Goal: Task Accomplishment & Management: Complete application form

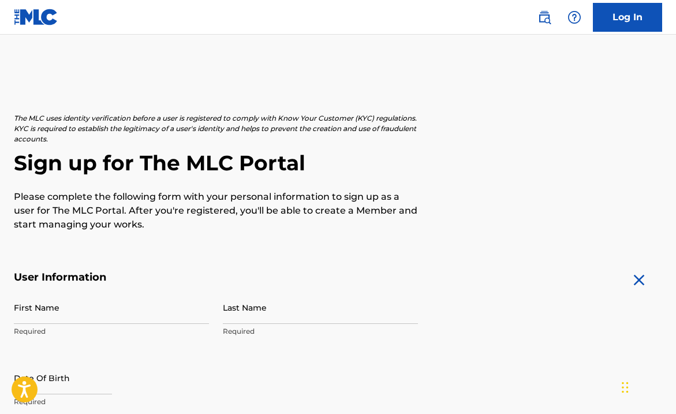
scroll to position [40, 0]
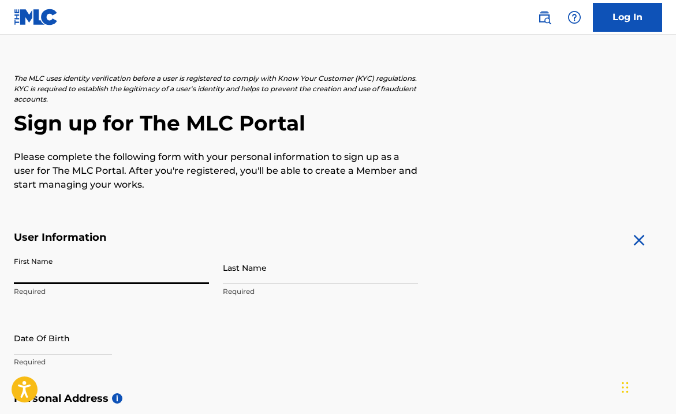
click at [196, 267] on input "First Name" at bounding box center [111, 267] width 195 height 33
type input "[PERSON_NAME]"
click at [266, 285] on div "Last Name Required" at bounding box center [320, 277] width 195 height 52
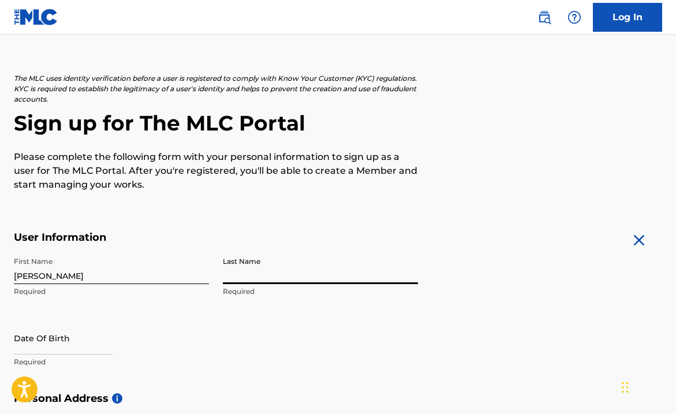
click at [265, 281] on input "Last Name" at bounding box center [320, 267] width 195 height 33
type input "[PERSON_NAME]"
select select "8"
select select "2025"
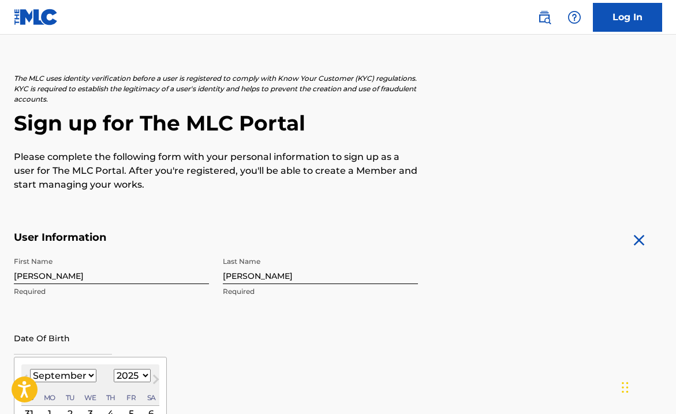
click at [39, 351] on input "text" at bounding box center [63, 338] width 98 height 33
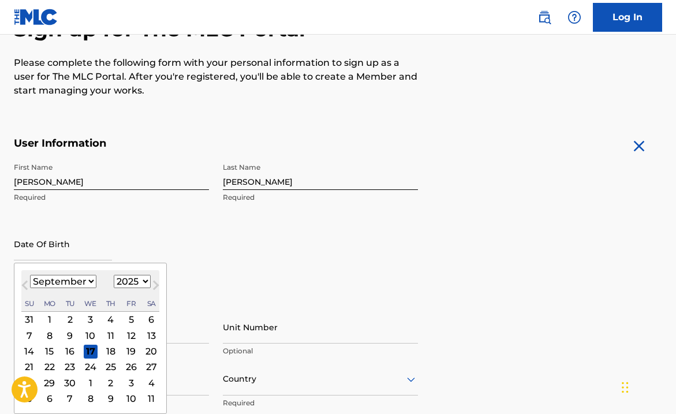
scroll to position [135, 0]
type input "[DATE]"
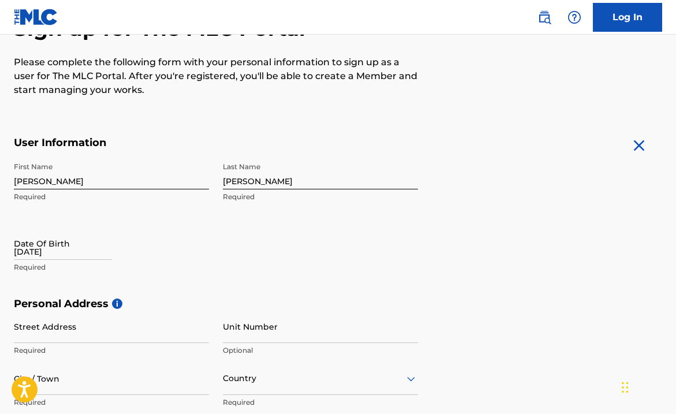
click at [40, 255] on input "[DATE]" at bounding box center [63, 243] width 98 height 33
select select "8"
select select "2025"
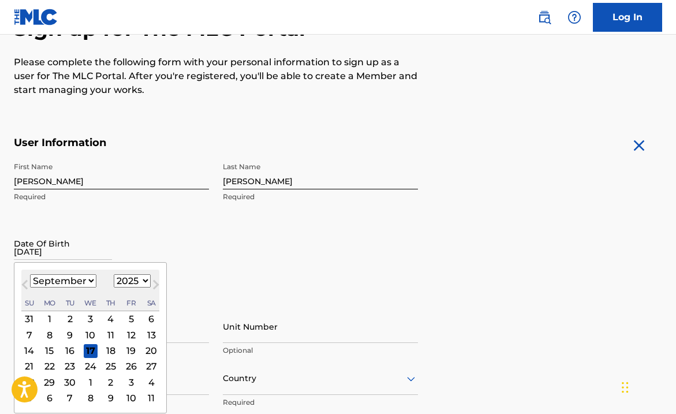
click at [46, 281] on select "January February March April May June July August September October November De…" at bounding box center [63, 280] width 66 height 13
select select "7"
click at [30, 274] on select "January February March April May June July August September October November De…" at bounding box center [63, 280] width 66 height 13
click at [136, 337] on div "8" at bounding box center [131, 335] width 14 height 14
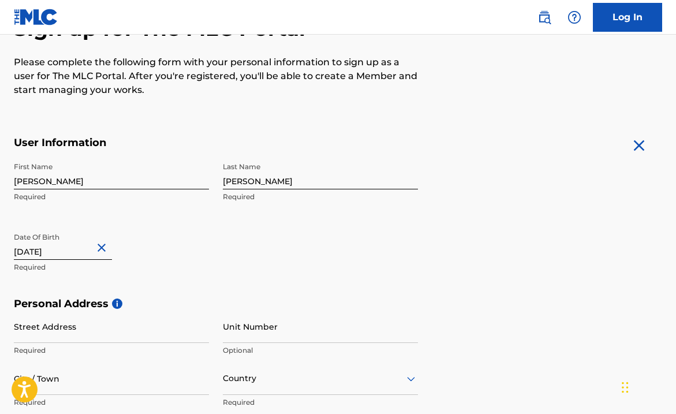
click at [64, 248] on input "[DATE]" at bounding box center [63, 243] width 98 height 33
select select "7"
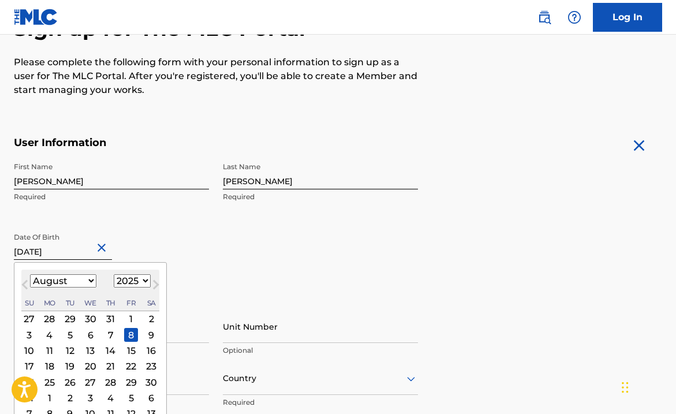
click at [118, 284] on select "1899 1900 1901 1902 1903 1904 1905 1906 1907 1908 1909 1910 1911 1912 1913 1914…" at bounding box center [132, 280] width 37 height 13
select select "2005"
click at [114, 274] on select "1899 1900 1901 1902 1903 1904 1905 1906 1907 1908 1909 1910 1911 1912 1913 1914…" at bounding box center [132, 280] width 37 height 13
click at [163, 232] on div "Date Of Birth [DEMOGRAPHIC_DATA] [DEMOGRAPHIC_DATA] Previous Month Next Month A…" at bounding box center [111, 253] width 195 height 52
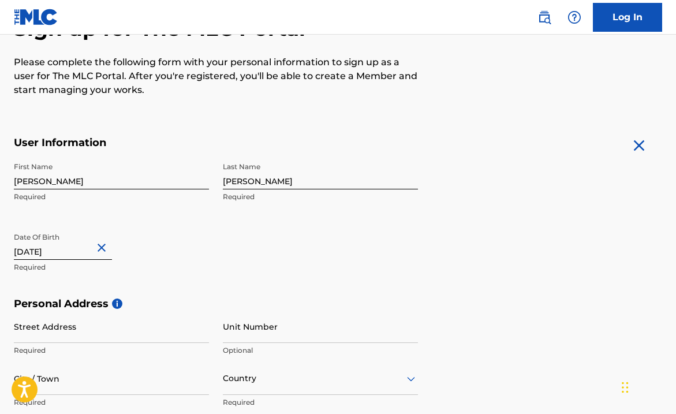
click at [77, 244] on input "[DATE]" at bounding box center [63, 243] width 98 height 33
select select "7"
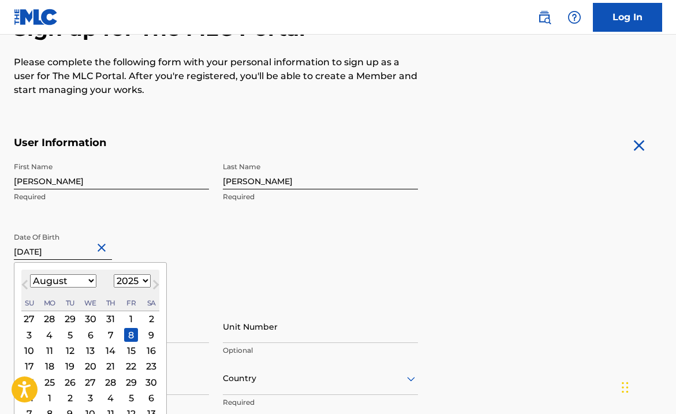
click at [123, 281] on select "1899 1900 1901 1902 1903 1904 1905 1906 1907 1908 1909 1910 1911 1912 1913 1914…" at bounding box center [132, 280] width 37 height 13
select select "2005"
click at [114, 274] on select "1899 1900 1901 1902 1903 1904 1905 1906 1907 1908 1909 1910 1911 1912 1913 1914…" at bounding box center [132, 280] width 37 height 13
click at [51, 336] on div "8" at bounding box center [50, 335] width 14 height 14
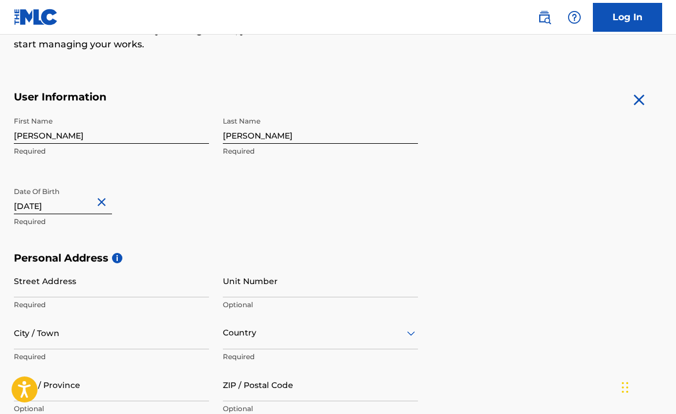
scroll to position [239, 0]
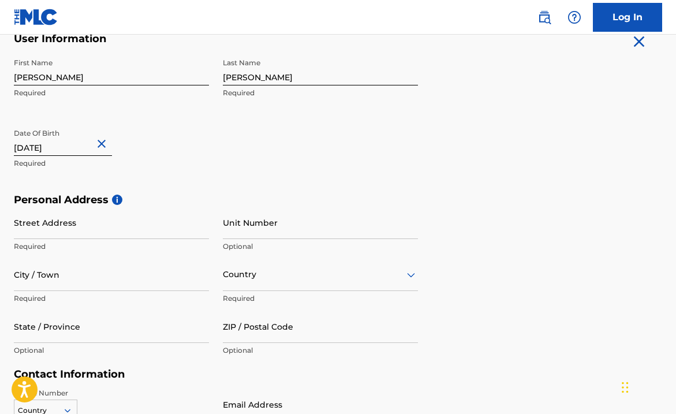
click at [83, 231] on input "Street Address" at bounding box center [111, 222] width 195 height 33
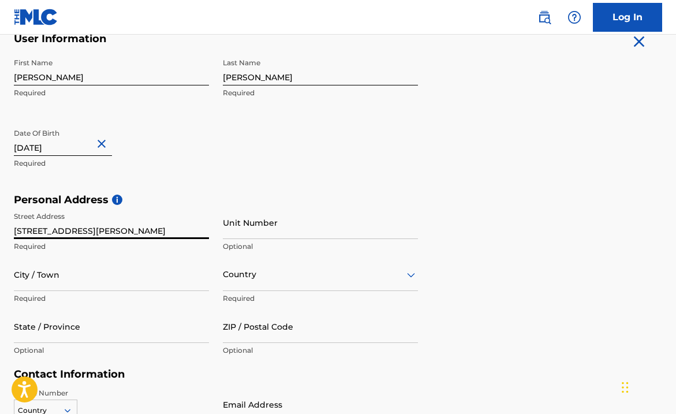
type input "[STREET_ADDRESS][PERSON_NAME]"
click at [145, 287] on input "City / Town" at bounding box center [111, 274] width 195 height 33
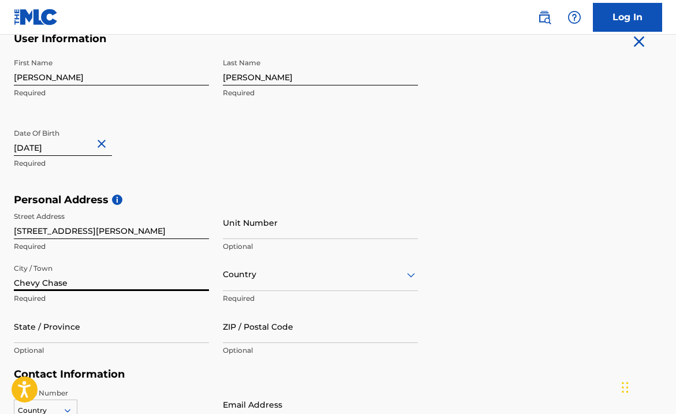
type input "Chevy Chase"
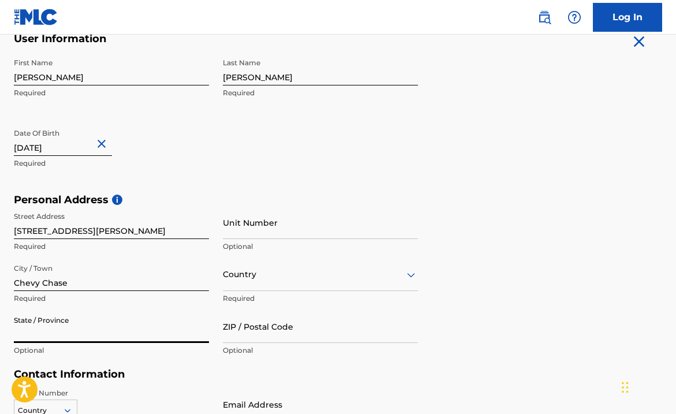
click at [138, 332] on input "State / Province" at bounding box center [111, 326] width 195 height 33
type input "[US_STATE]"
click at [269, 285] on div "Country" at bounding box center [320, 274] width 195 height 33
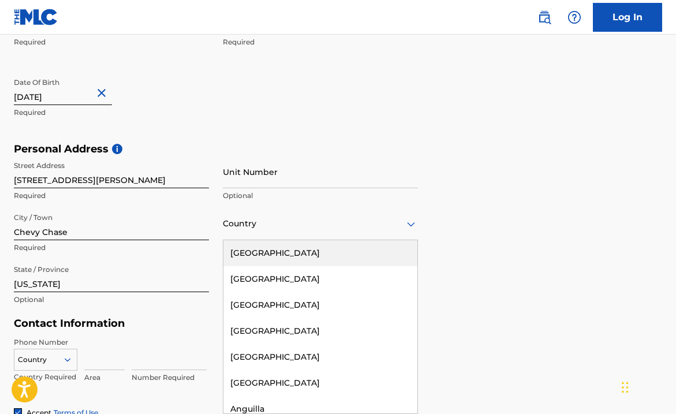
click at [284, 255] on div "[GEOGRAPHIC_DATA]" at bounding box center [321, 253] width 194 height 26
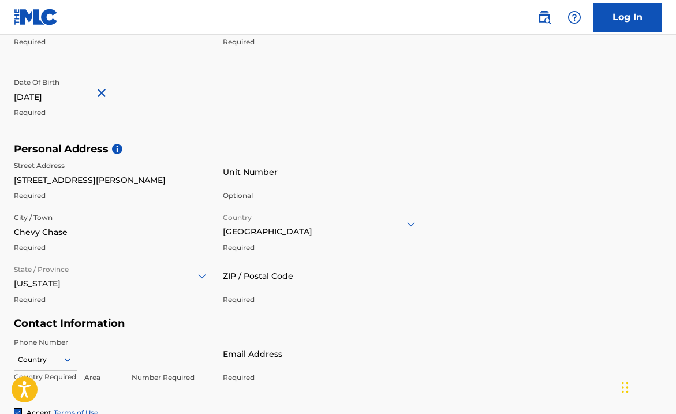
click at [278, 284] on input "ZIP / Postal Code" at bounding box center [320, 275] width 195 height 33
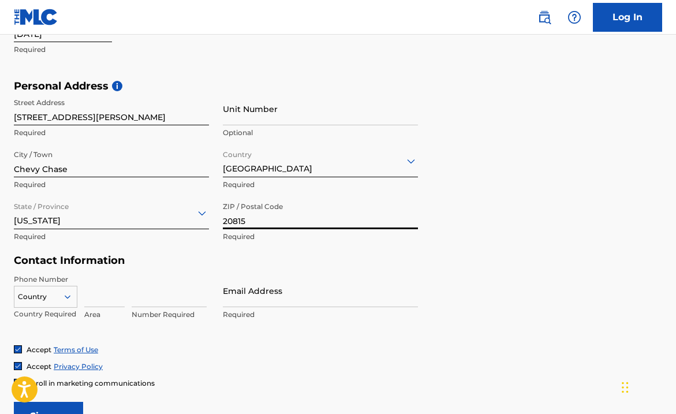
scroll to position [389, 0]
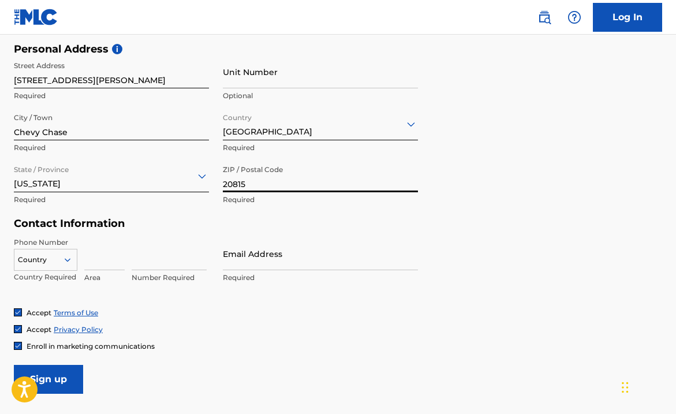
type input "20815"
click at [102, 261] on input at bounding box center [104, 253] width 40 height 33
type input "301"
click at [158, 267] on input at bounding box center [169, 253] width 75 height 33
type input "2049230"
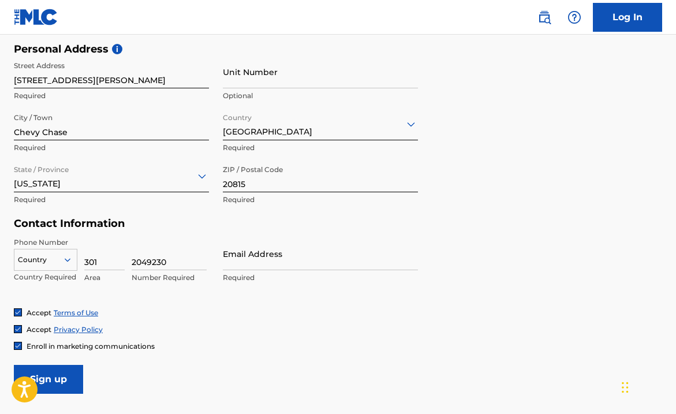
click at [182, 306] on div "Phone Number Country Country Required 301 Area 2049230 Number Required Email Ad…" at bounding box center [216, 272] width 404 height 70
click at [113, 261] on input "301" at bounding box center [104, 253] width 40 height 33
click at [161, 257] on input "2049230" at bounding box center [169, 253] width 75 height 33
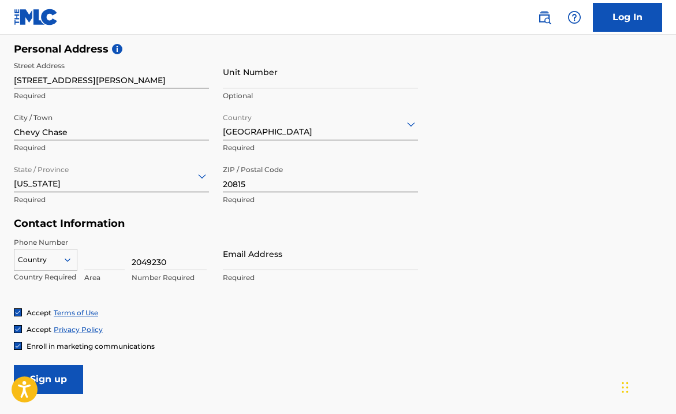
click at [161, 257] on input "2049230" at bounding box center [169, 253] width 75 height 33
type input "3012049230"
click at [196, 308] on div "Accept Terms of Use" at bounding box center [338, 313] width 649 height 10
click at [57, 266] on div "Country" at bounding box center [46, 257] width 64 height 17
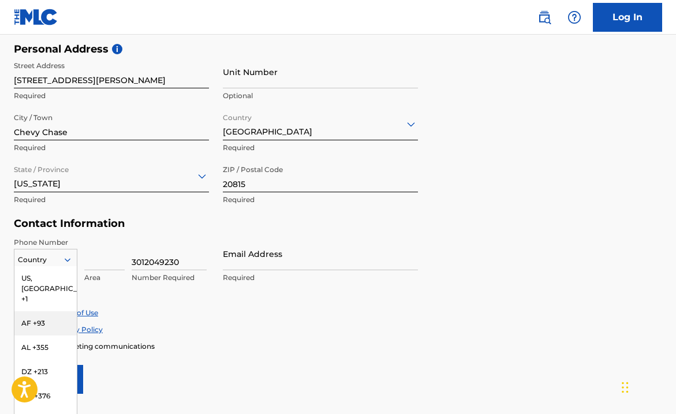
scroll to position [415, 0]
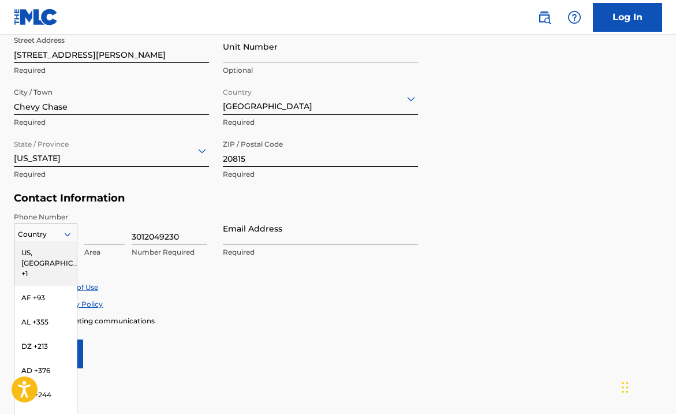
click at [57, 261] on div "US, [GEOGRAPHIC_DATA] +1" at bounding box center [45, 263] width 62 height 45
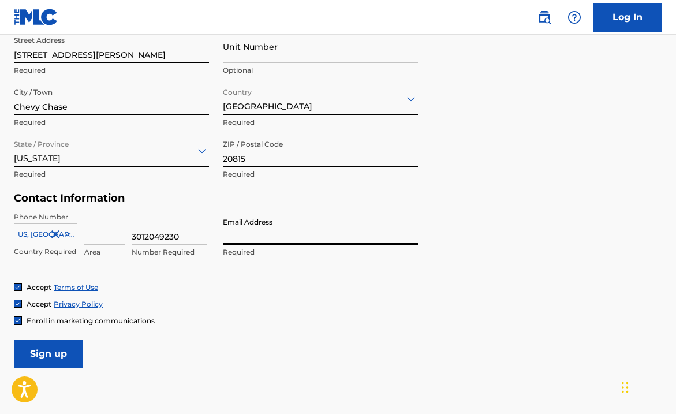
click at [226, 229] on input "Email Address" at bounding box center [320, 228] width 195 height 33
type input "[EMAIL_ADDRESS][DOMAIN_NAME]"
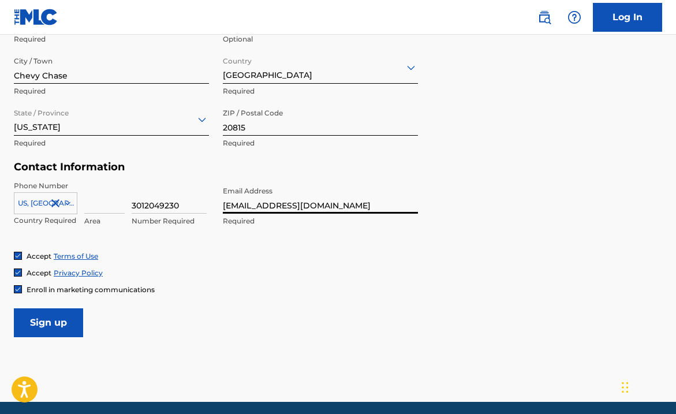
scroll to position [448, 0]
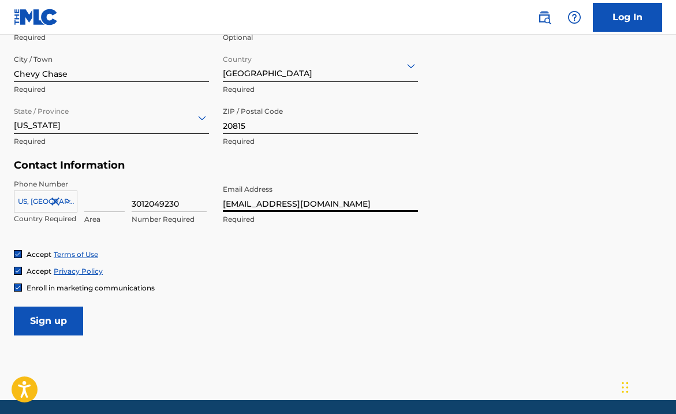
click at [62, 320] on input "Sign up" at bounding box center [48, 321] width 69 height 29
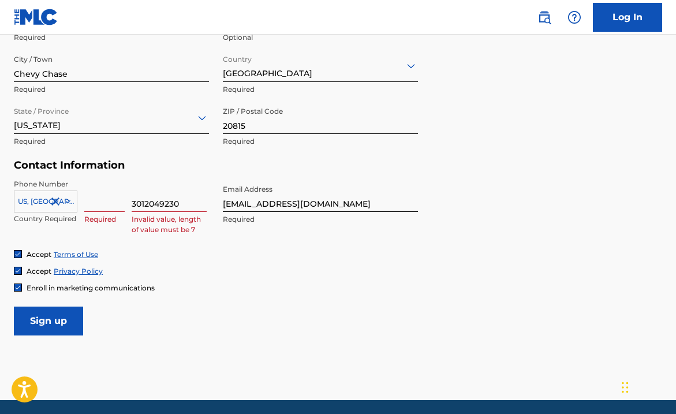
drag, startPoint x: 190, startPoint y: 202, endPoint x: 85, endPoint y: 204, distance: 105.2
click at [85, 204] on div "US, [GEOGRAPHIC_DATA] +1 Country Required Required 3012049230 Invalid value, le…" at bounding box center [111, 205] width 195 height 52
click at [92, 203] on input at bounding box center [104, 195] width 40 height 33
type input "301"
click at [168, 207] on input at bounding box center [169, 195] width 75 height 33
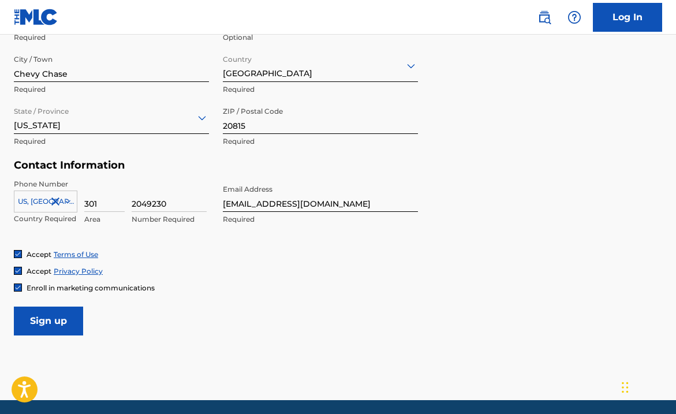
type input "2049230"
click at [67, 316] on input "Sign up" at bounding box center [48, 321] width 69 height 29
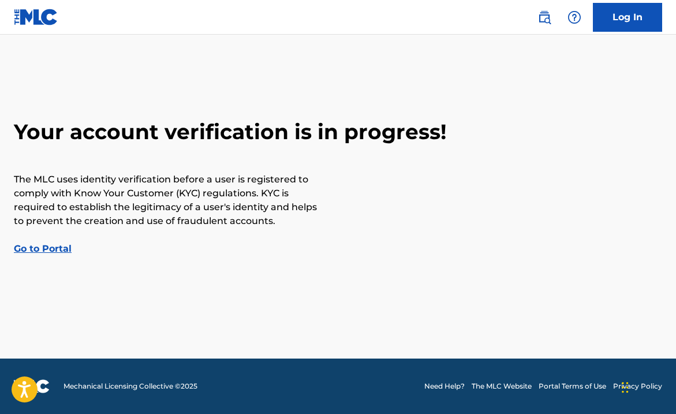
click at [58, 241] on div "Your account verification is in progress! The MLC uses identity verification be…" at bounding box center [338, 187] width 676 height 137
click at [62, 255] on div "Your account verification is in progress! The MLC uses identity verification be…" at bounding box center [338, 187] width 676 height 137
click at [62, 250] on link "Go to Portal" at bounding box center [43, 248] width 58 height 11
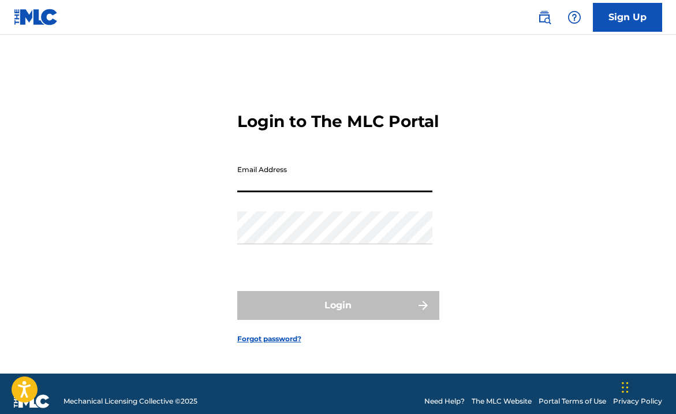
click at [292, 192] on input "Email Address" at bounding box center [334, 175] width 195 height 33
type input "lanhamscofield"
click at [318, 192] on input "lanhamscofield" at bounding box center [334, 175] width 195 height 33
